Goal: Transaction & Acquisition: Purchase product/service

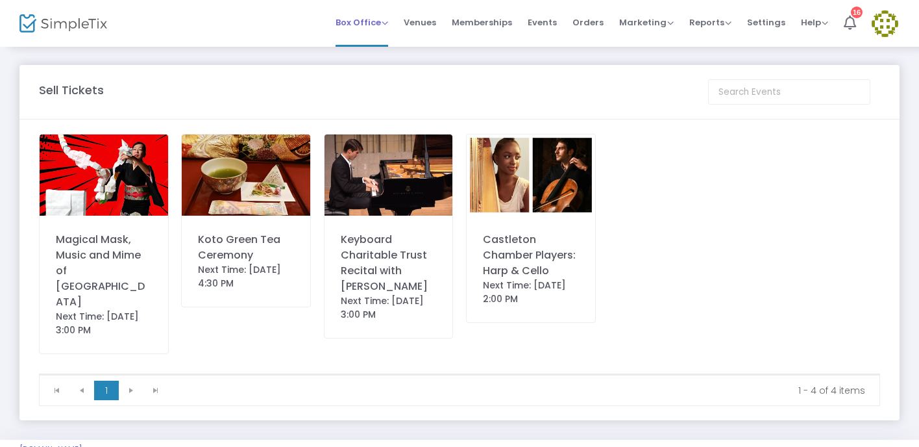
click at [368, 26] on span "Box Office" at bounding box center [362, 22] width 53 height 12
click at [371, 43] on li "Sell Tickets" at bounding box center [382, 43] width 93 height 25
click at [388, 212] on img at bounding box center [389, 174] width 129 height 81
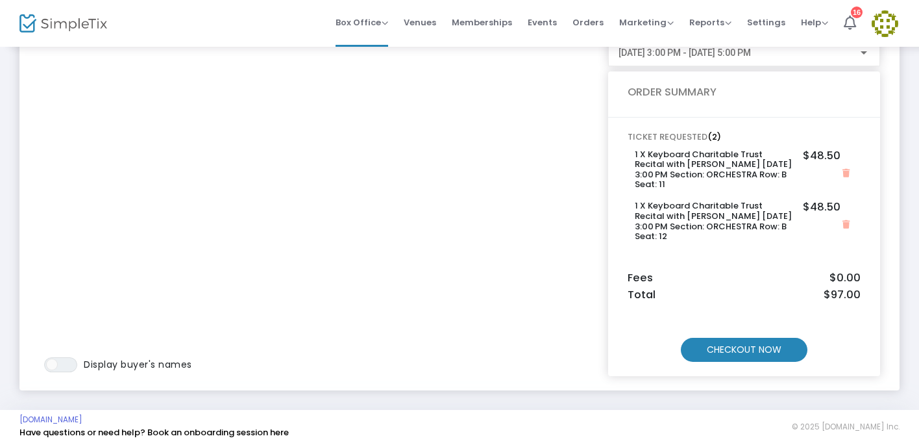
scroll to position [97, 0]
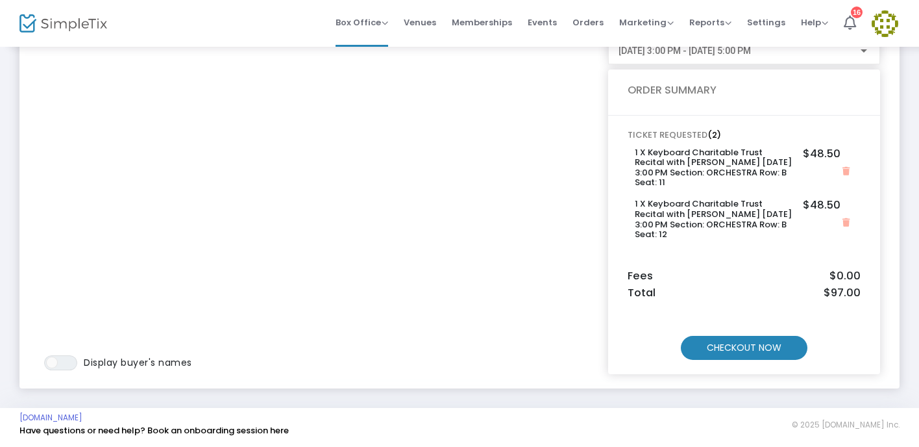
click at [750, 347] on m-button "CHECKOUT NOW" at bounding box center [744, 348] width 127 height 24
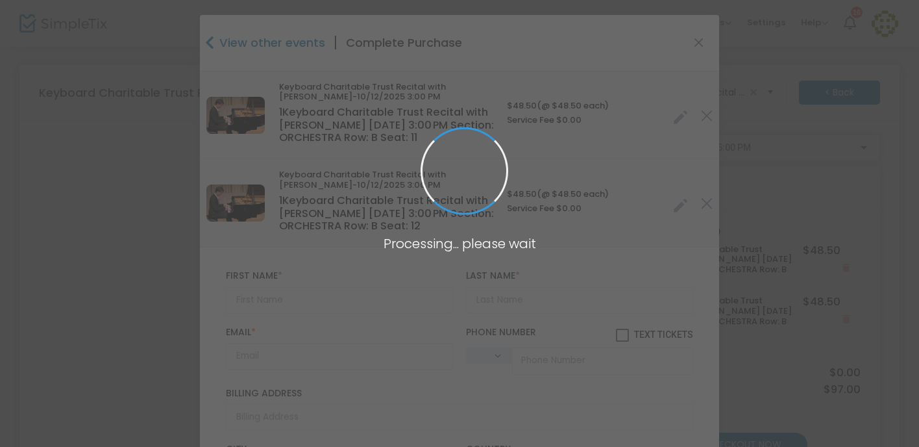
type input "[GEOGRAPHIC_DATA]"
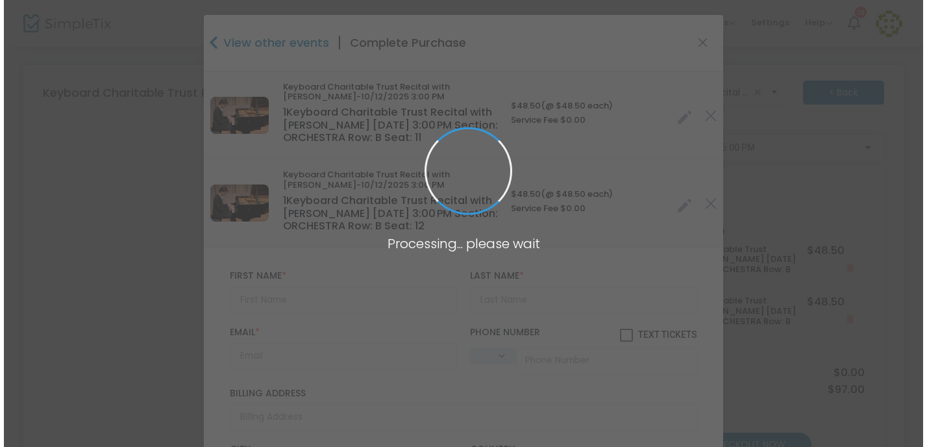
scroll to position [0, 0]
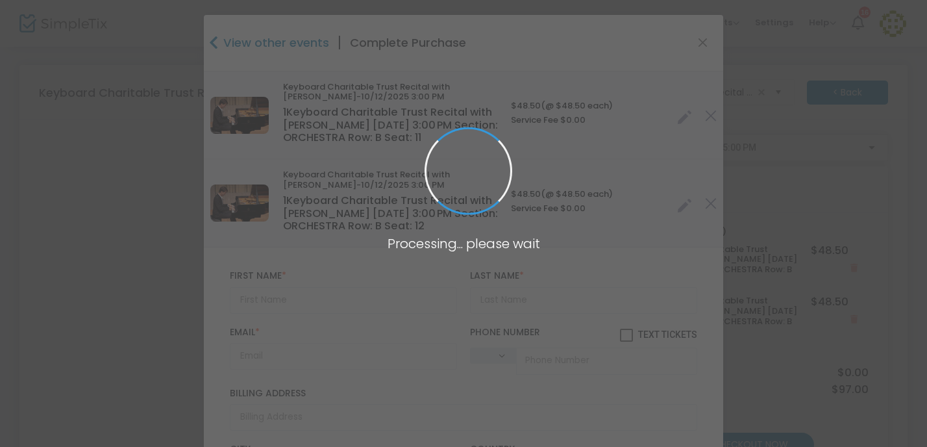
type input "[US_STATE]"
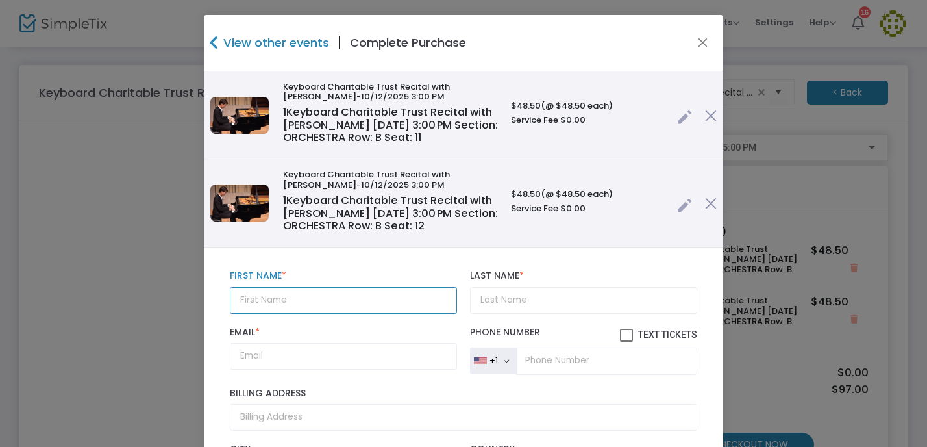
click at [249, 299] on input "text" at bounding box center [343, 300] width 227 height 27
type input "[PERSON_NAME]"
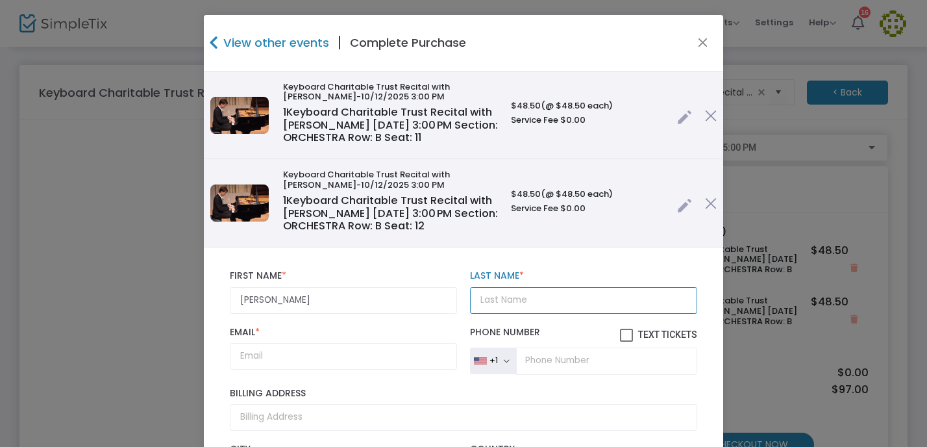
click at [478, 302] on input "Last Name *" at bounding box center [583, 300] width 227 height 27
type input "Beach"
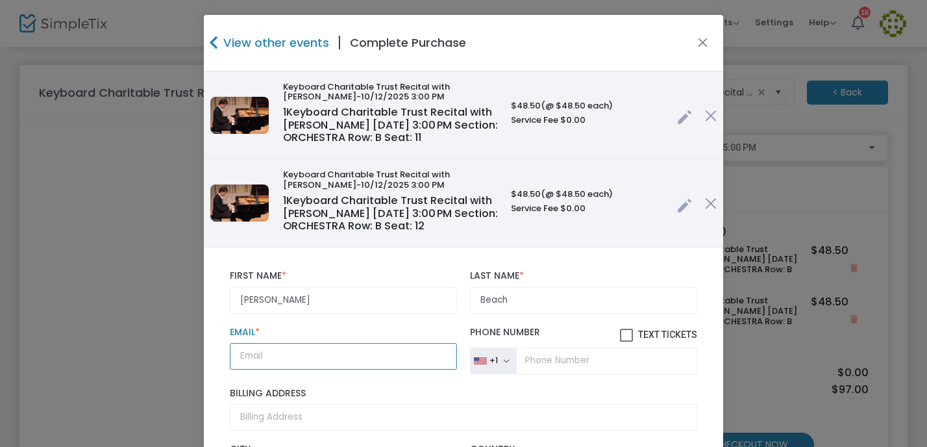
click at [347, 356] on input "Email *" at bounding box center [343, 356] width 227 height 27
type input "[EMAIL_ADDRESS][DOMAIN_NAME]"
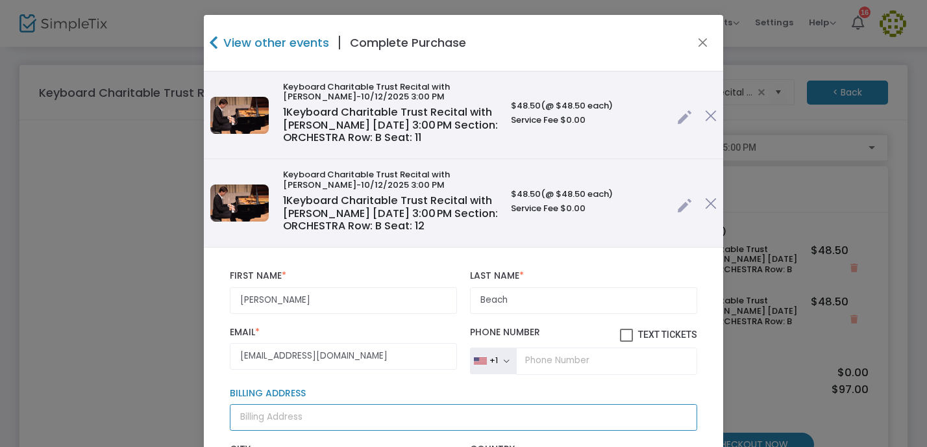
type input "P.O. Box 419"
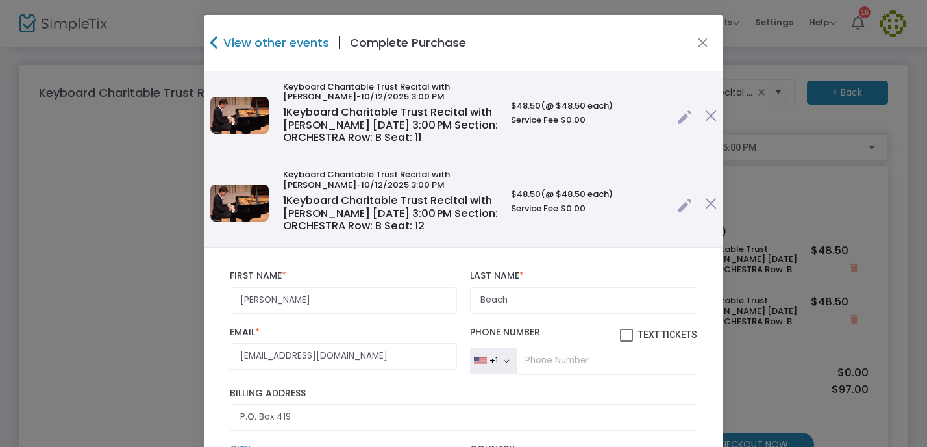
type input "[GEOGRAPHIC_DATA]"
type input "22727"
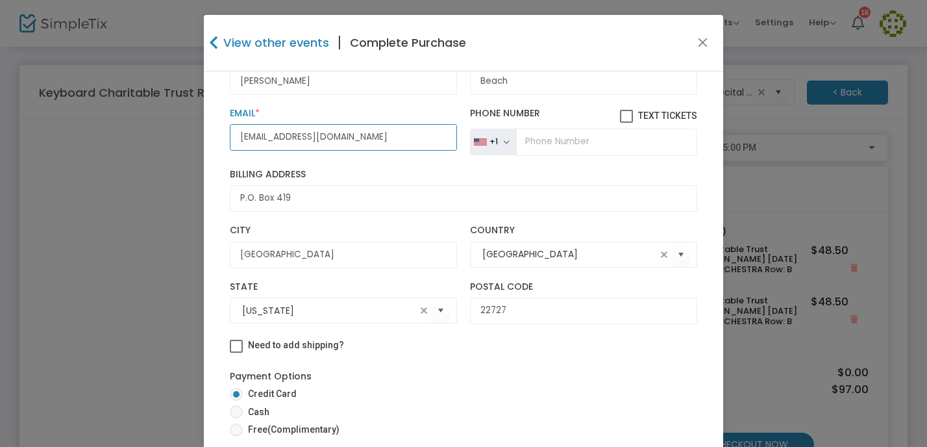
scroll to position [221, 0]
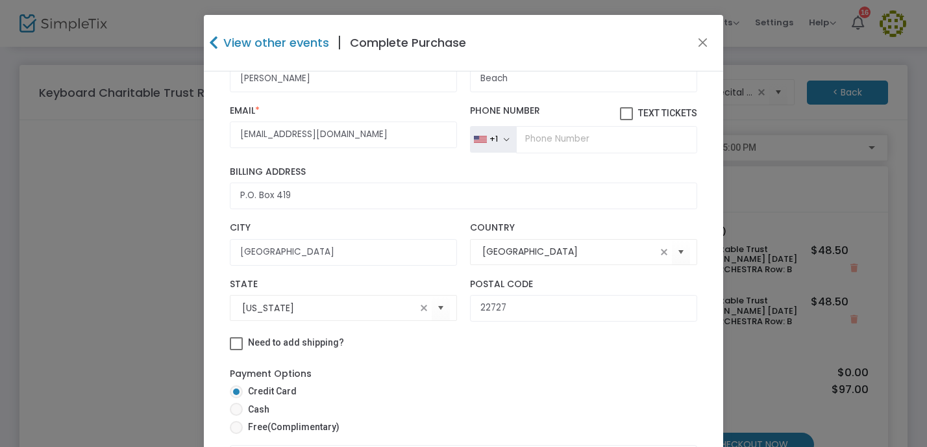
click at [231, 409] on span at bounding box center [236, 408] width 13 height 13
click at [236, 415] on input "Cash" at bounding box center [236, 415] width 1 height 1
radio input "true"
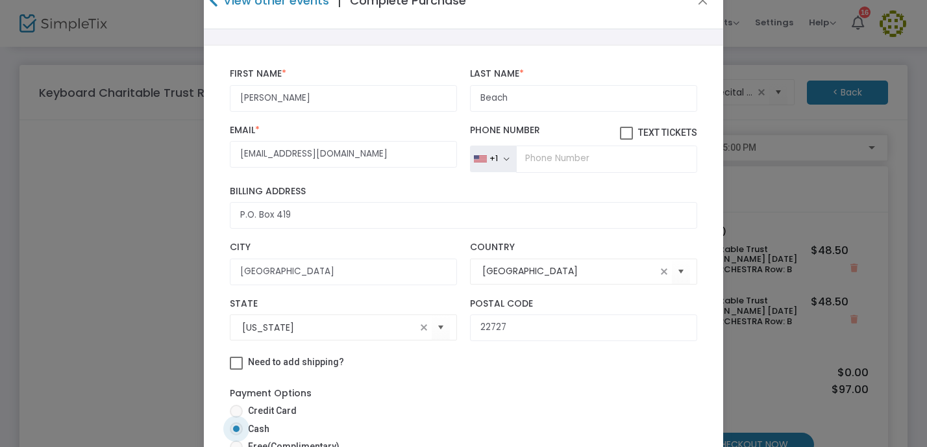
scroll to position [2, 0]
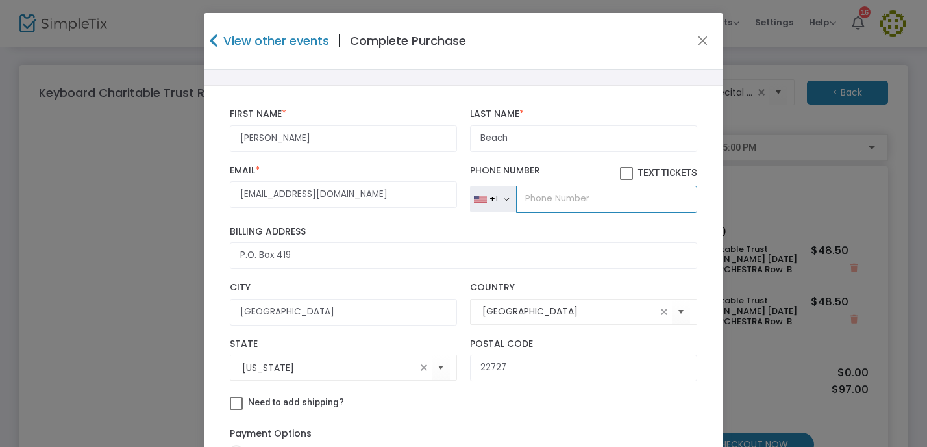
click at [531, 197] on input "tel" at bounding box center [606, 199] width 181 height 27
type input "[PHONE_NUMBER]"
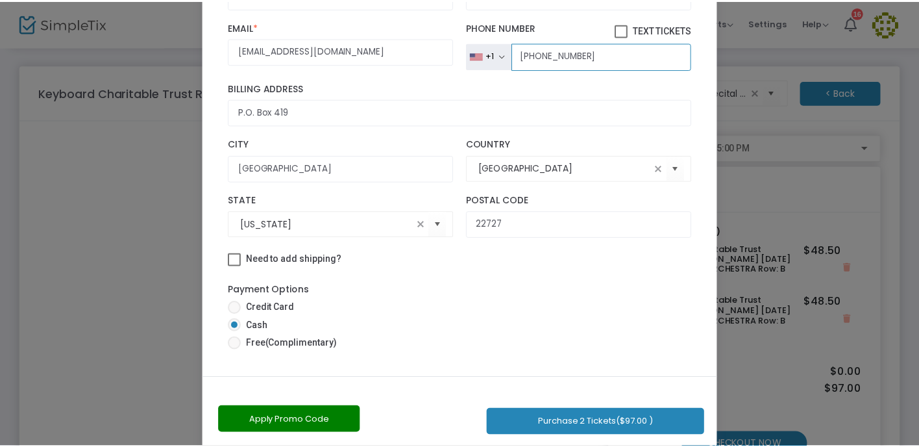
scroll to position [167, 0]
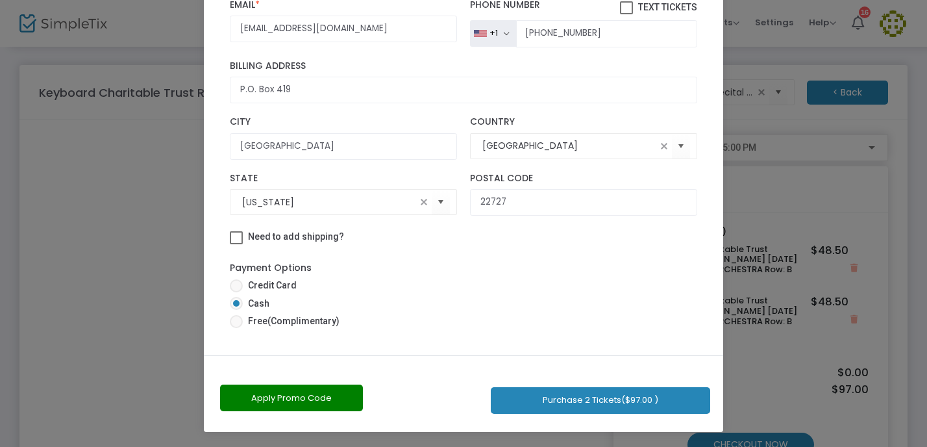
click at [550, 397] on button "Purchase 2 Tickets ($97.00 )" at bounding box center [600, 400] width 219 height 27
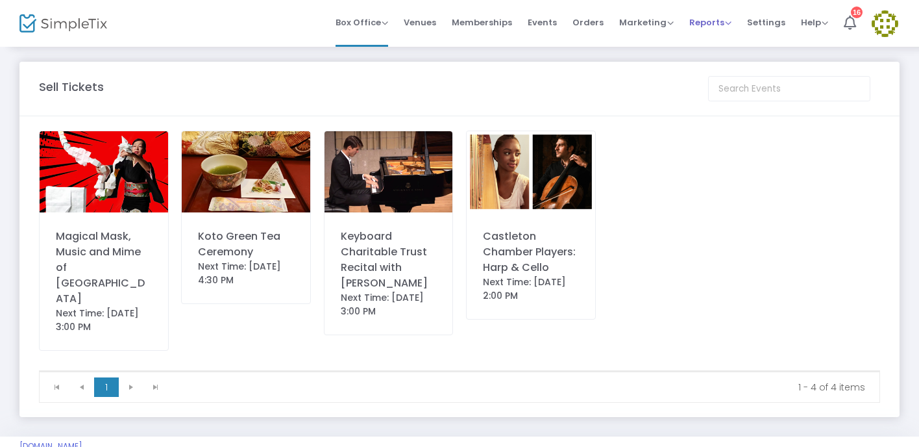
scroll to position [0, 0]
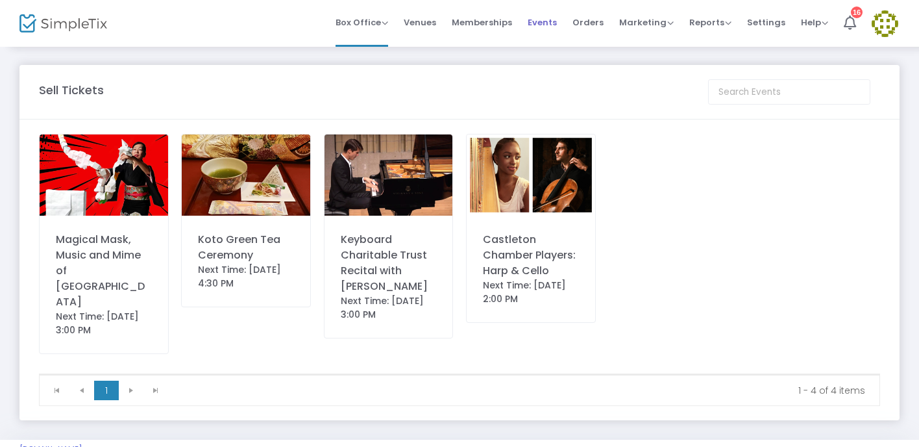
click at [545, 20] on span "Events" at bounding box center [542, 22] width 29 height 33
